Goal: Navigation & Orientation: Find specific page/section

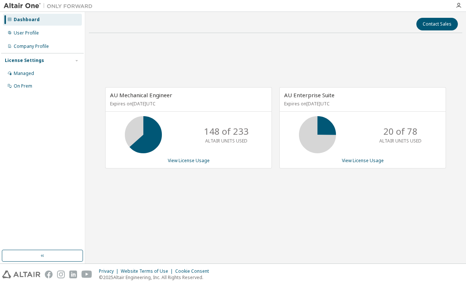
click at [238, 51] on div "AU Mechanical Engineer Expires on [DATE] UTC 148 of 233 ALTAIR UNITS USED View …" at bounding box center [275, 131] width 373 height 185
